Goal: Task Accomplishment & Management: Complete application form

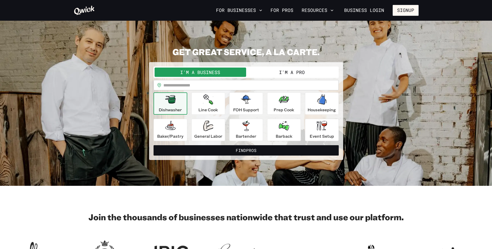
click at [294, 76] on button "I'm a Pro" at bounding box center [291, 72] width 91 height 9
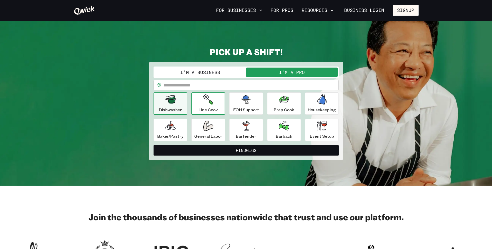
click at [208, 102] on icon "button" at bounding box center [208, 99] width 10 height 10
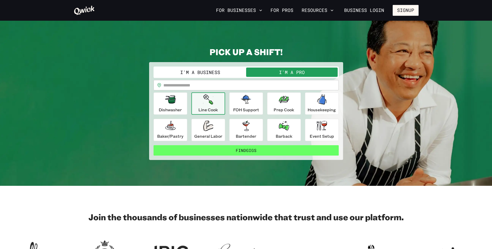
click at [250, 153] on button "Find Gigs" at bounding box center [245, 150] width 185 height 10
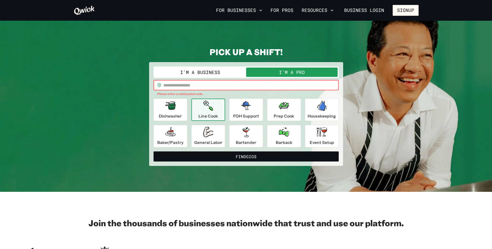
click at [208, 87] on input "text" at bounding box center [250, 85] width 175 height 10
type input "*****"
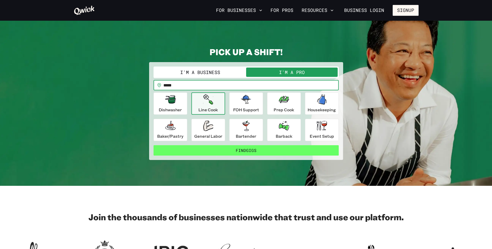
click at [255, 154] on button "Find Gigs" at bounding box center [245, 150] width 185 height 10
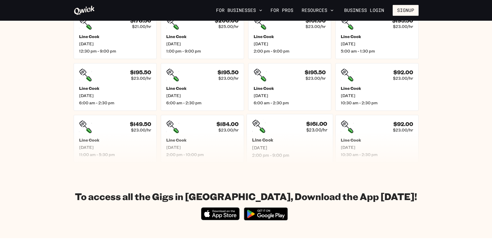
scroll to position [130, 0]
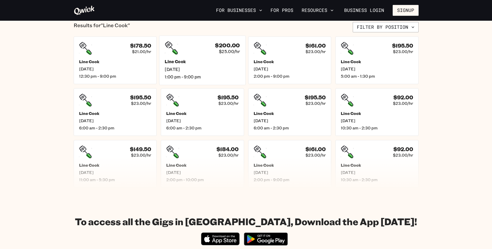
click at [203, 55] on div "$200.00 $25.00/hr" at bounding box center [202, 47] width 75 height 13
